Goal: Transaction & Acquisition: Purchase product/service

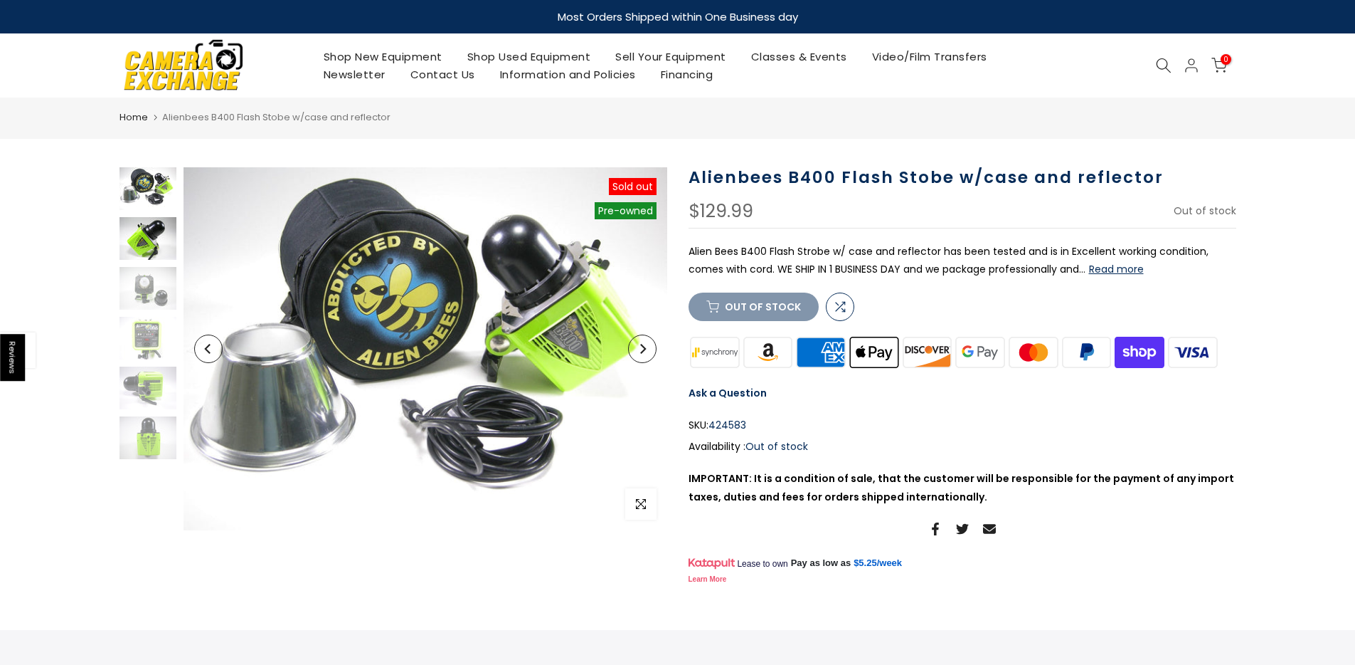
click at [137, 239] on img at bounding box center [148, 238] width 57 height 43
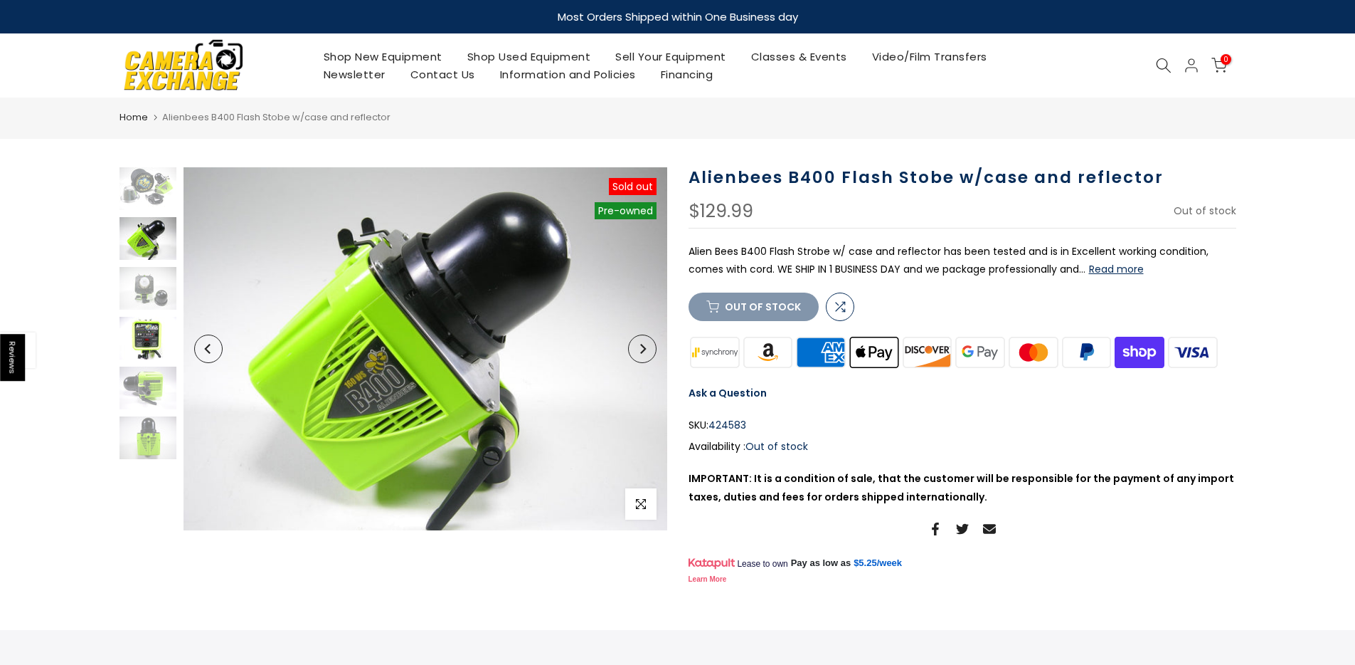
click at [139, 319] on img at bounding box center [148, 338] width 57 height 43
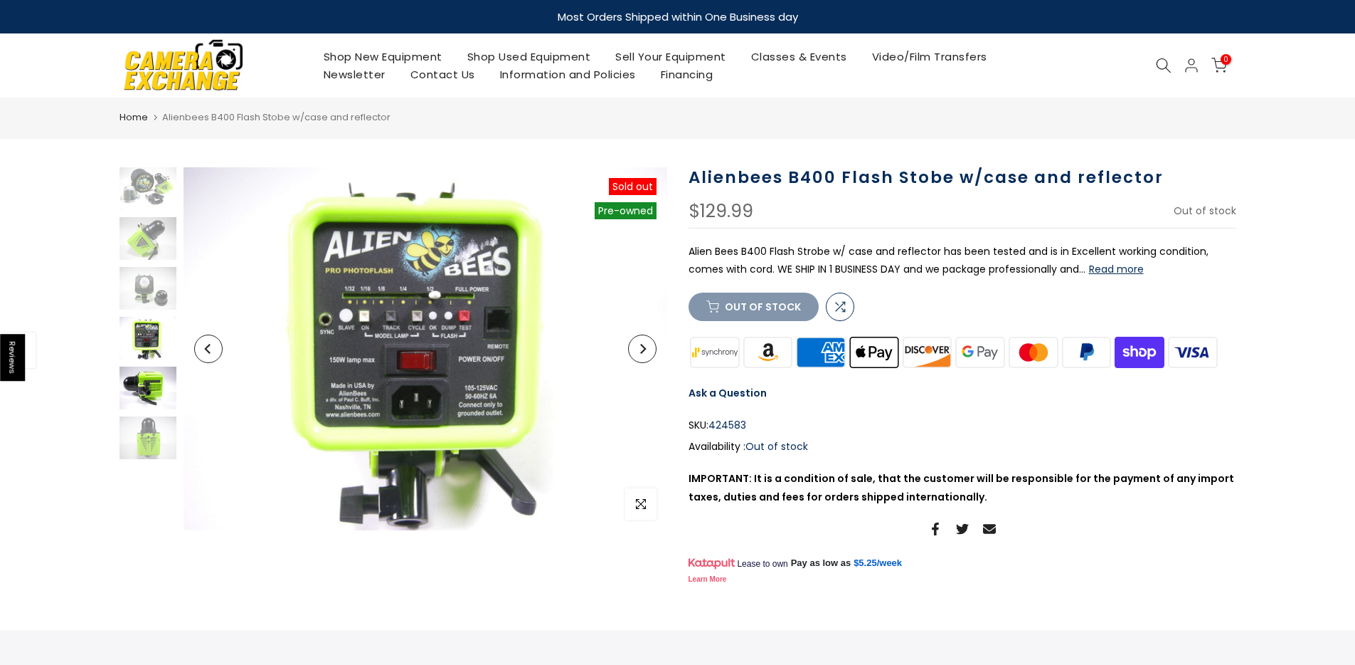
click at [146, 384] on img at bounding box center [148, 387] width 57 height 43
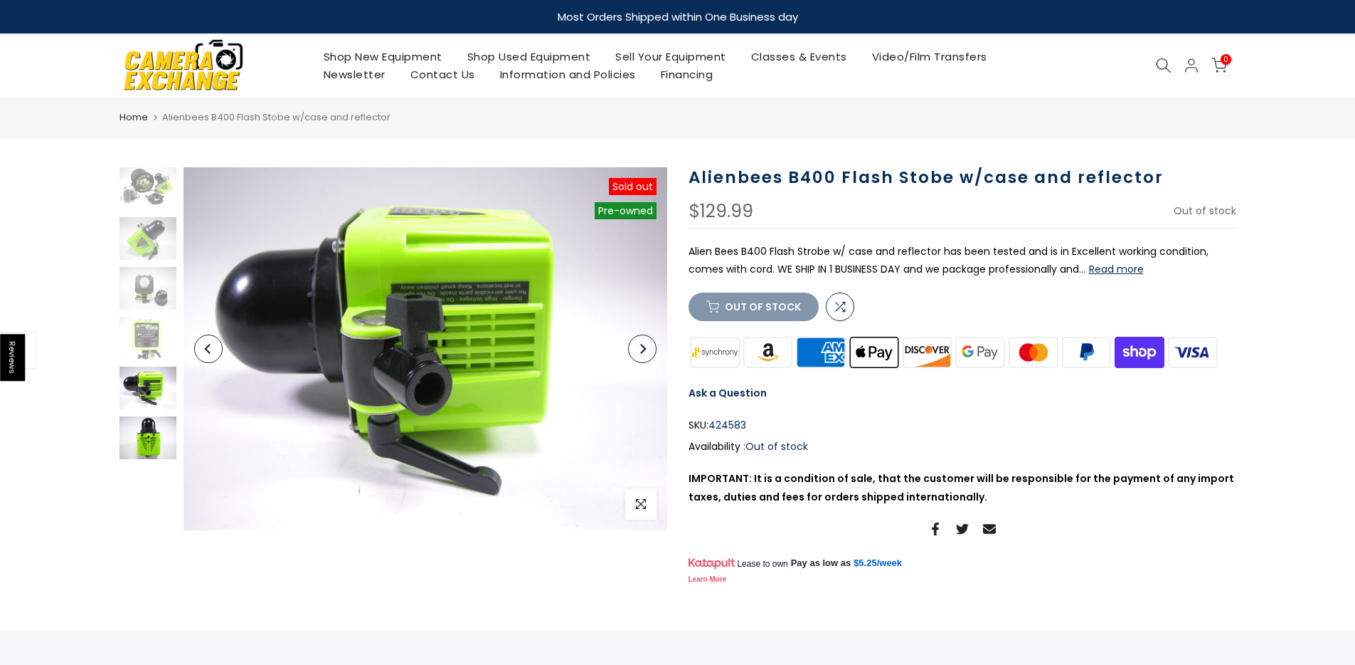
click at [146, 437] on img at bounding box center [148, 437] width 57 height 43
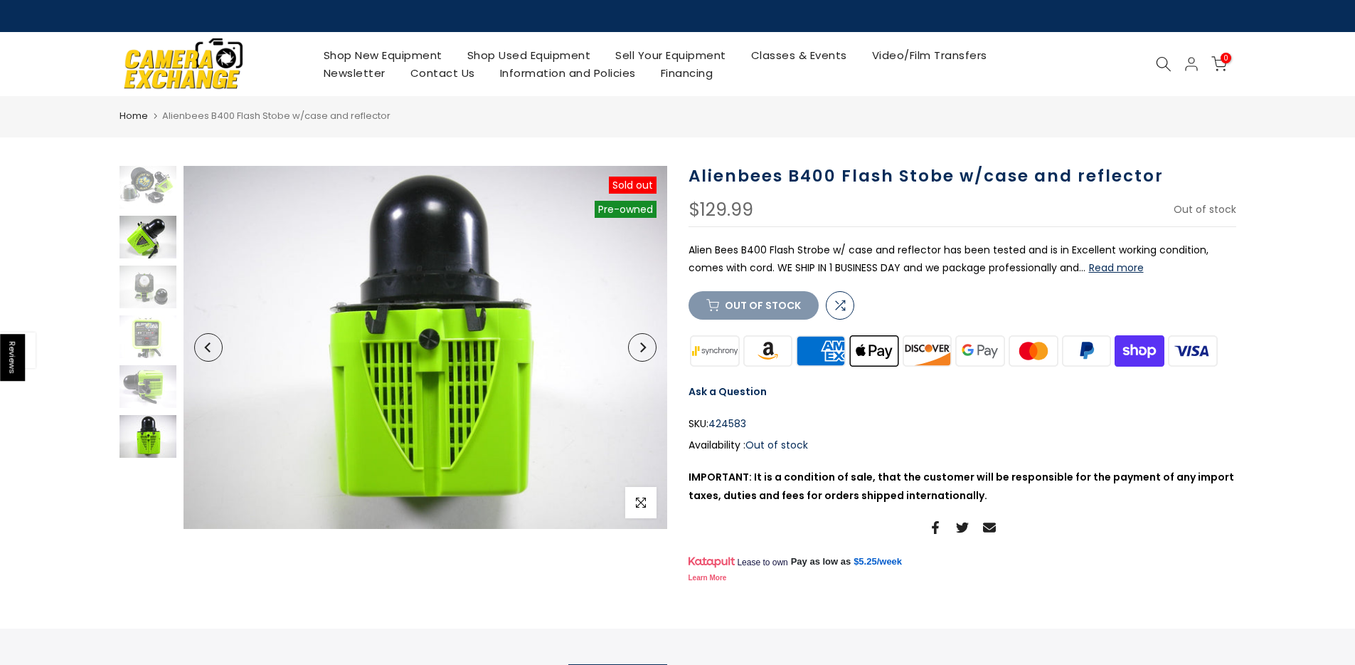
click at [156, 243] on img at bounding box center [148, 237] width 57 height 43
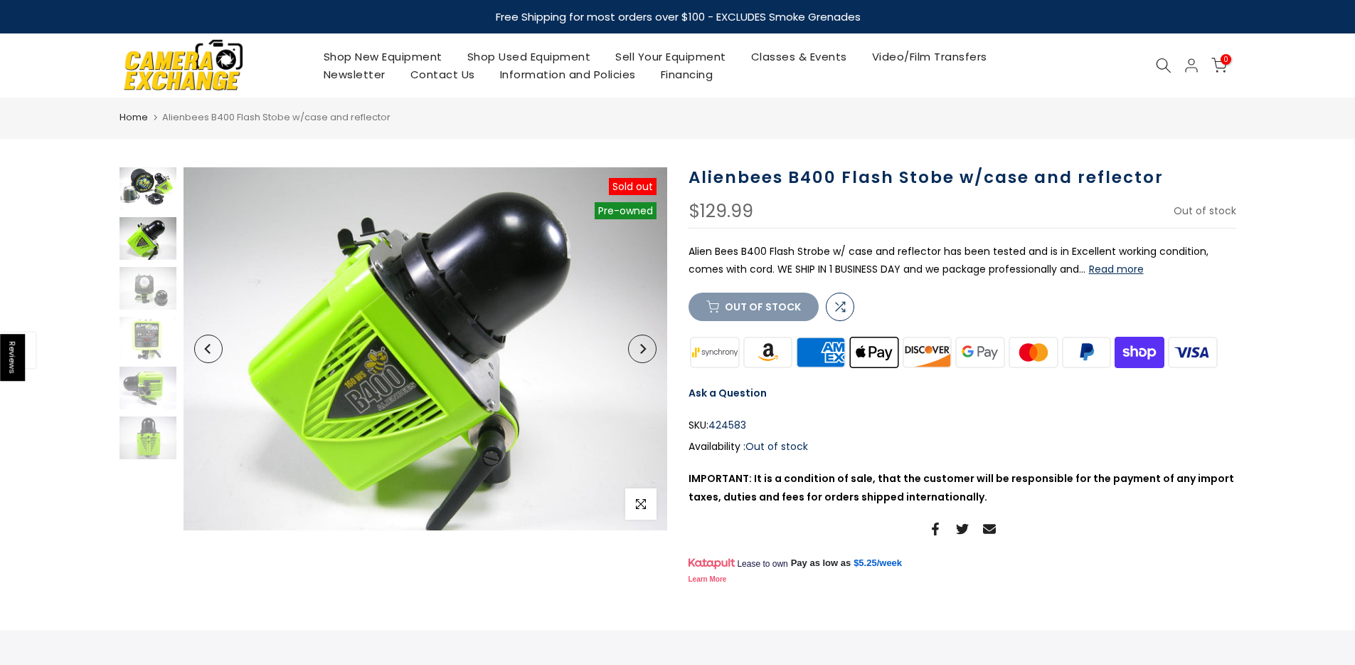
click at [150, 190] on img at bounding box center [148, 188] width 57 height 43
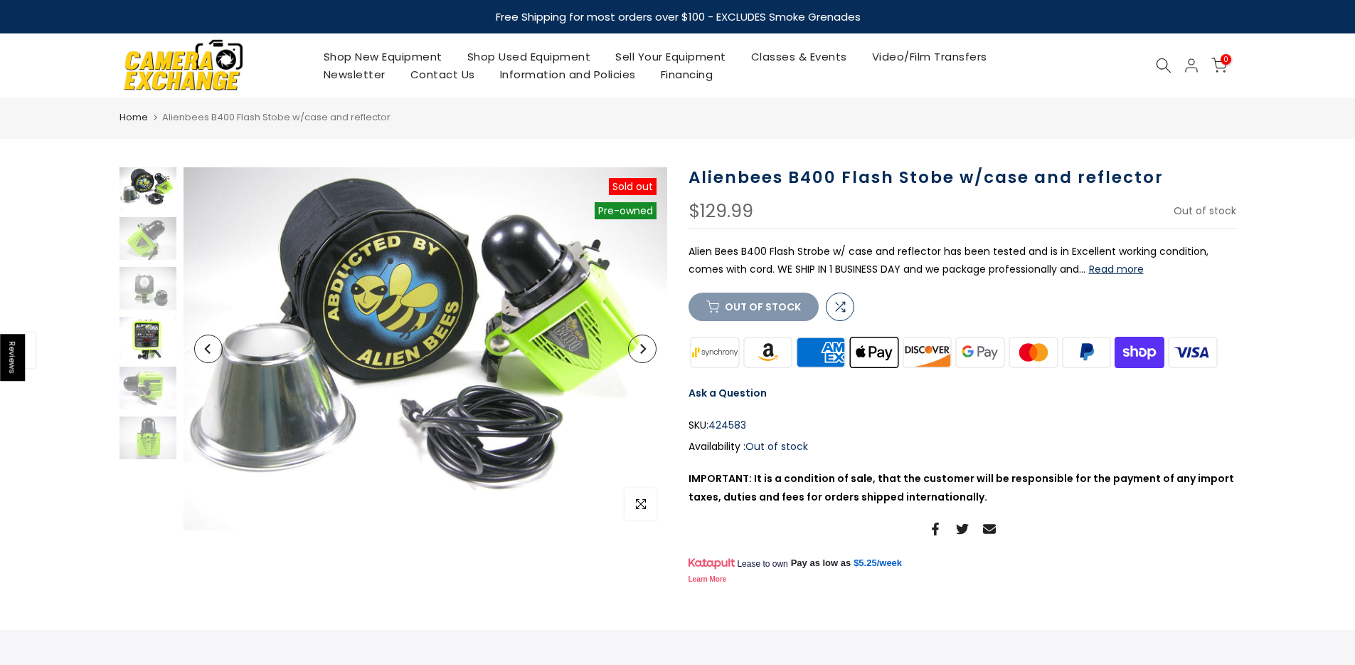
click at [151, 331] on img at bounding box center [148, 338] width 57 height 43
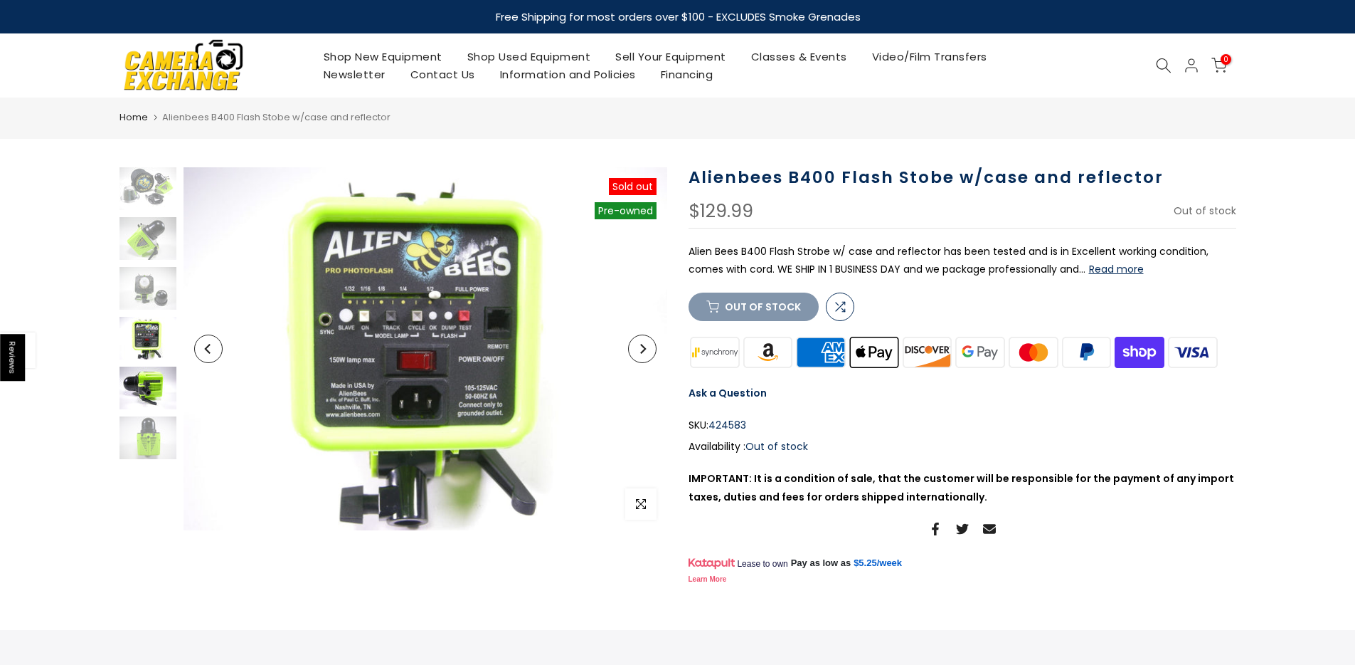
click at [148, 401] on img at bounding box center [148, 387] width 57 height 43
